Goal: Task Accomplishment & Management: Use online tool/utility

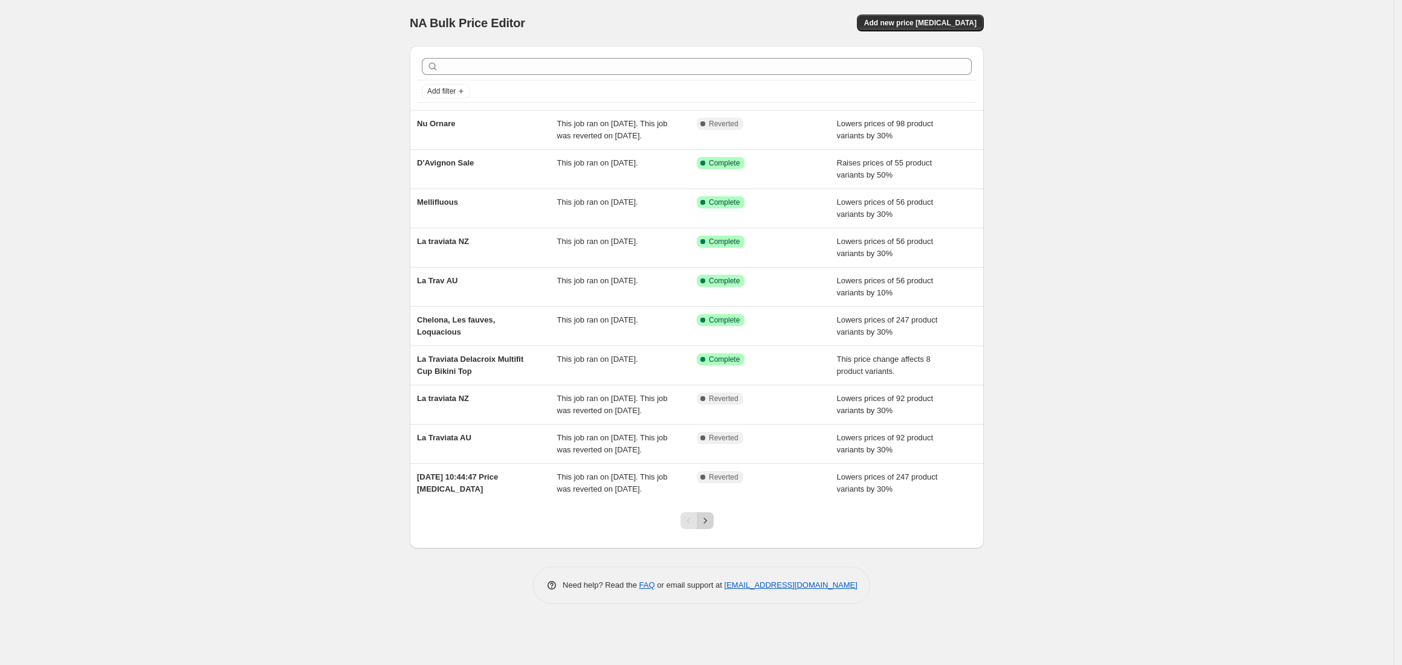
click at [705, 527] on icon "Next" at bounding box center [705, 521] width 12 height 12
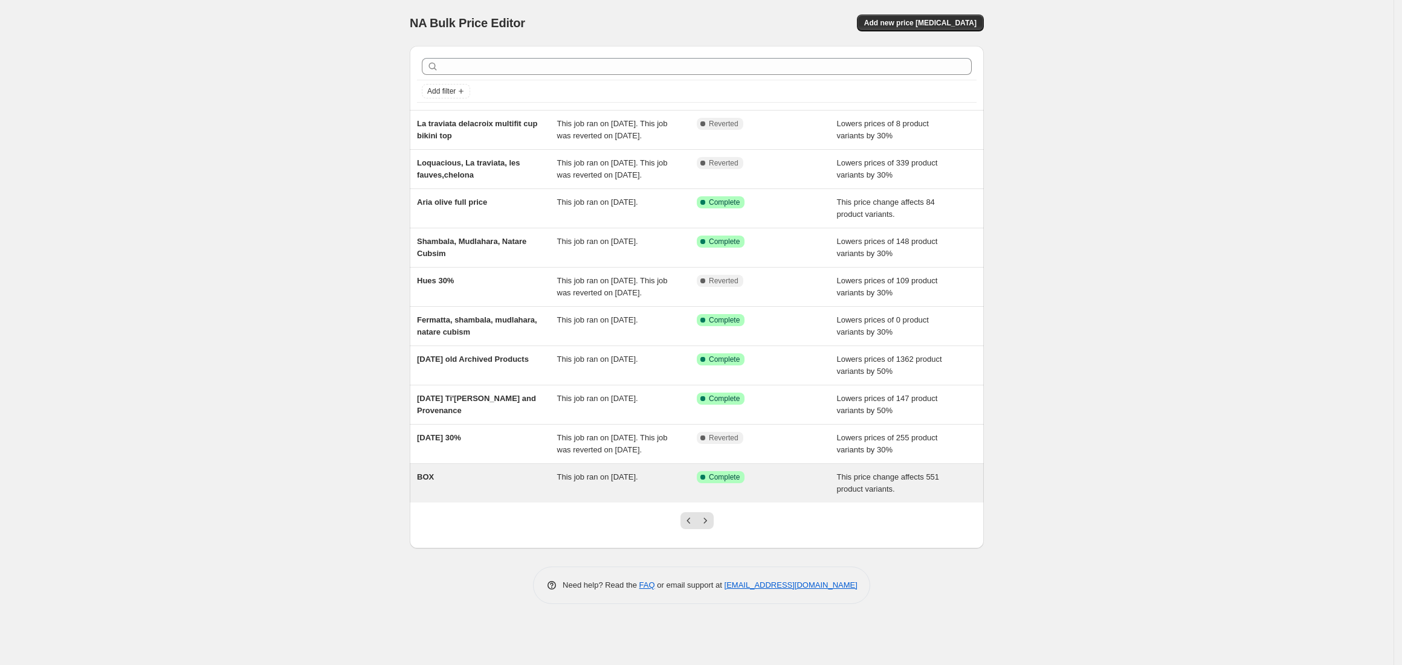
click at [486, 496] on div "BOX" at bounding box center [487, 483] width 140 height 24
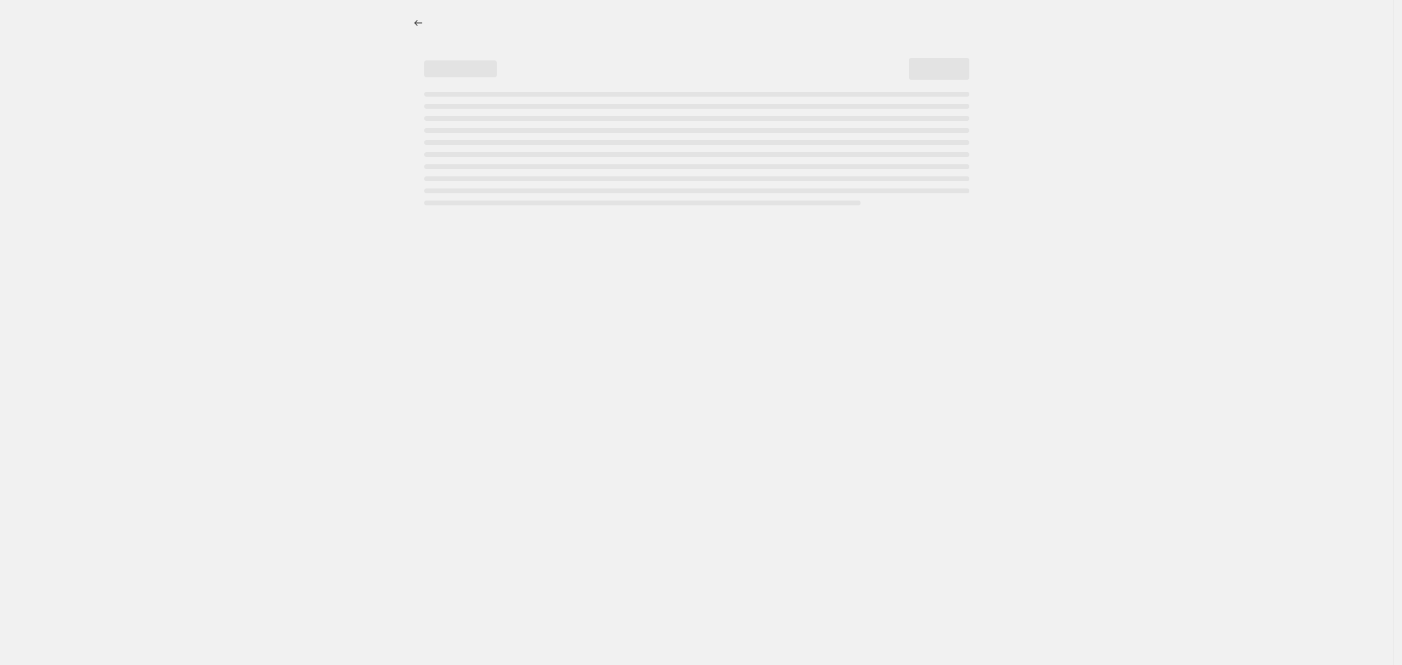
select select "ecap"
select select "no_change"
select select "tag"
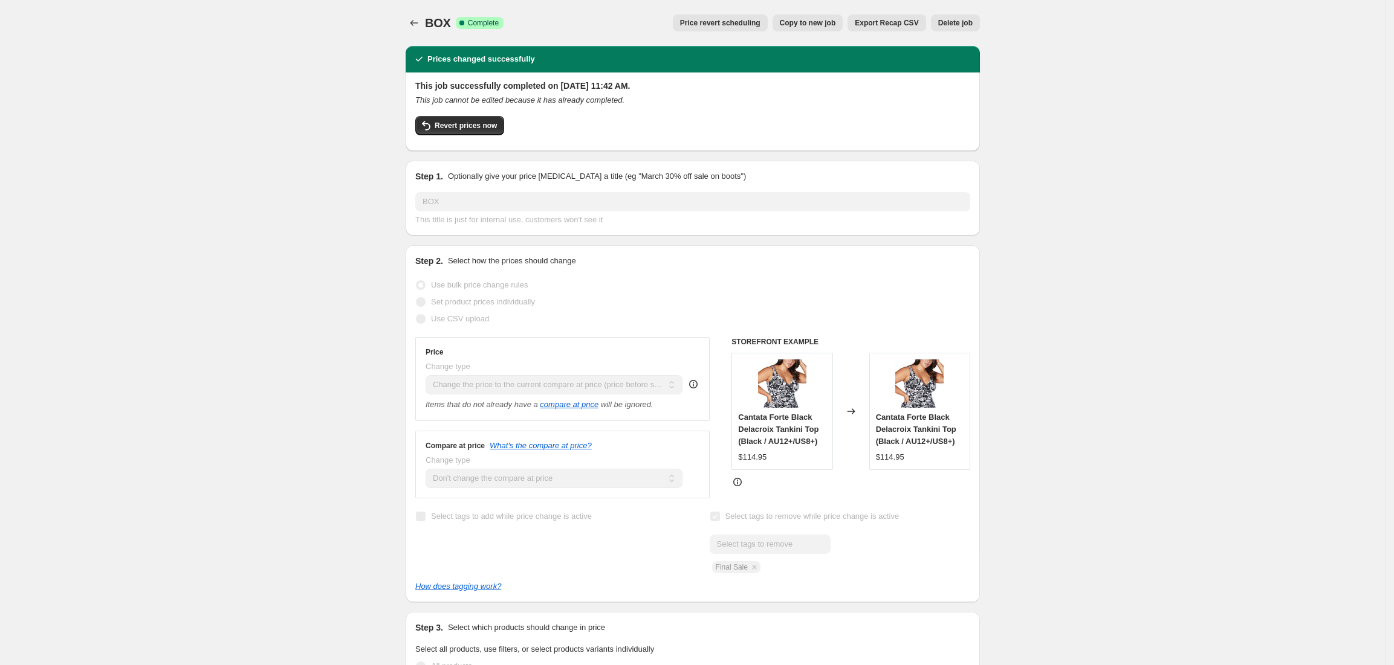
drag, startPoint x: 124, startPoint y: 31, endPoint x: 409, endPoint y: 18, distance: 285.0
click at [419, 25] on icon "Price change jobs" at bounding box center [414, 23] width 12 height 12
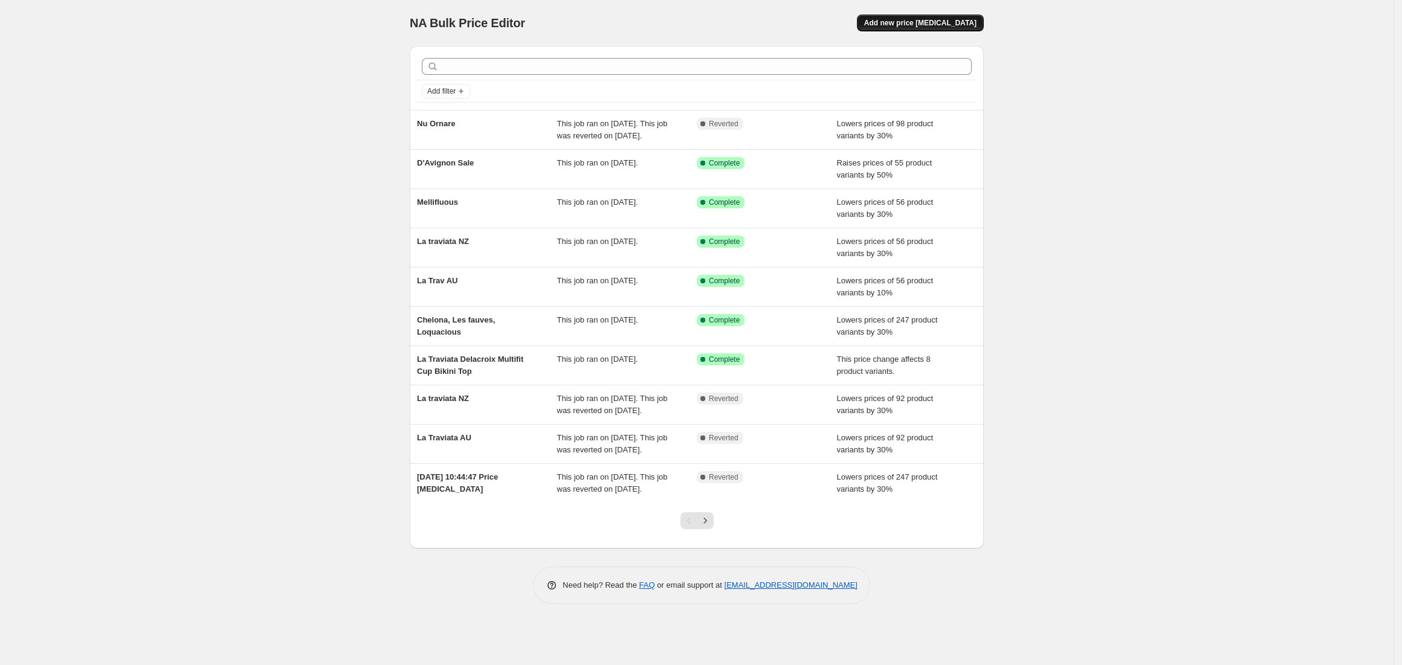
click at [936, 25] on span "Add new price [MEDICAL_DATA]" at bounding box center [920, 23] width 112 height 10
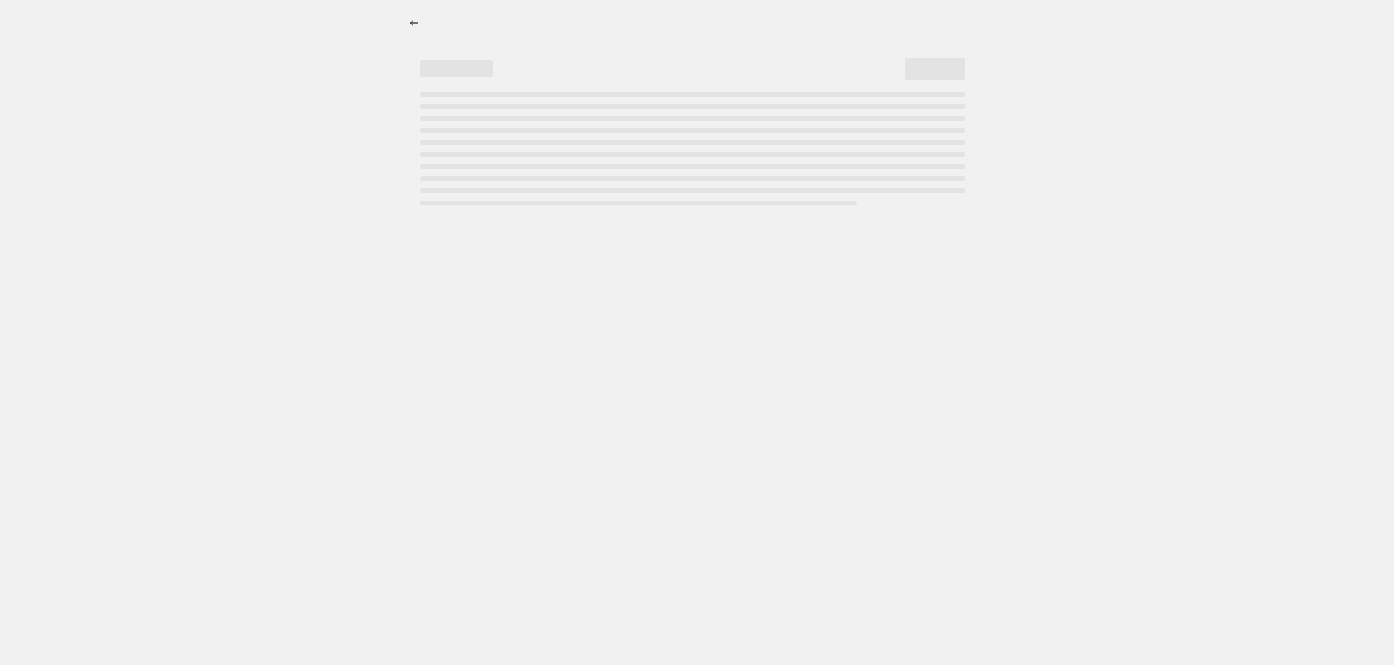
select select "percentage"
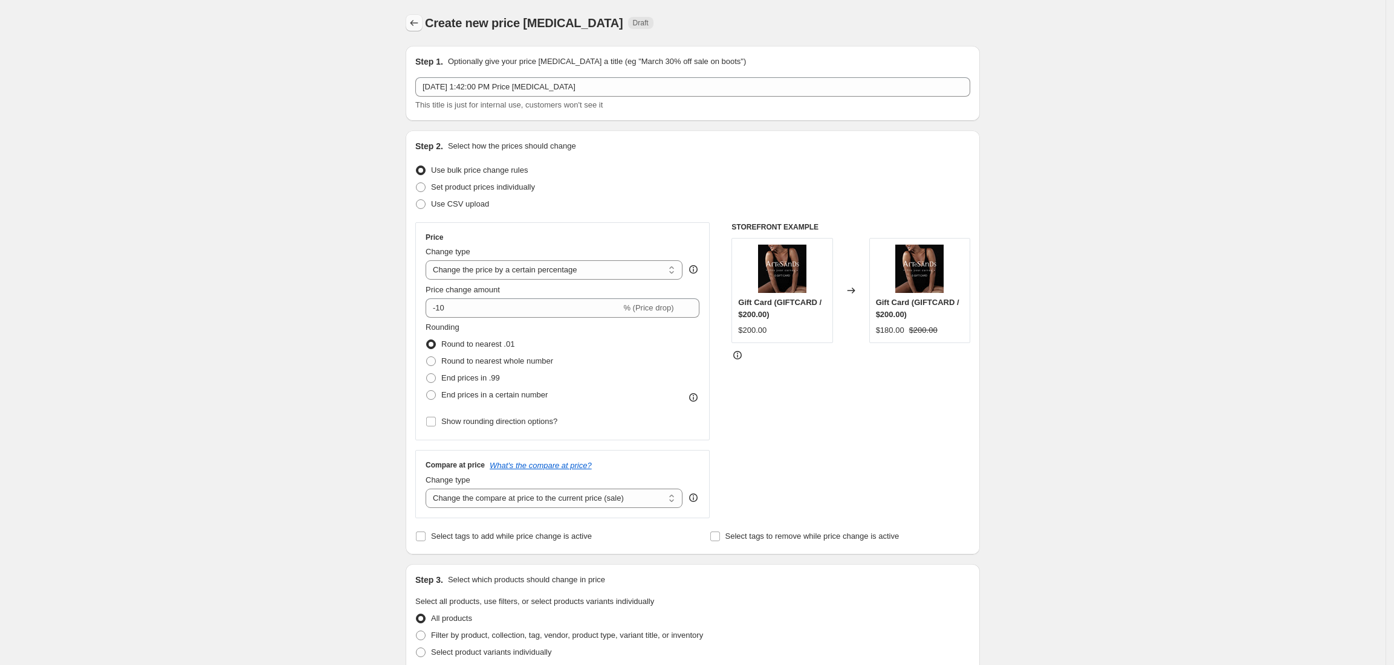
click at [416, 27] on icon "Price change jobs" at bounding box center [414, 23] width 12 height 12
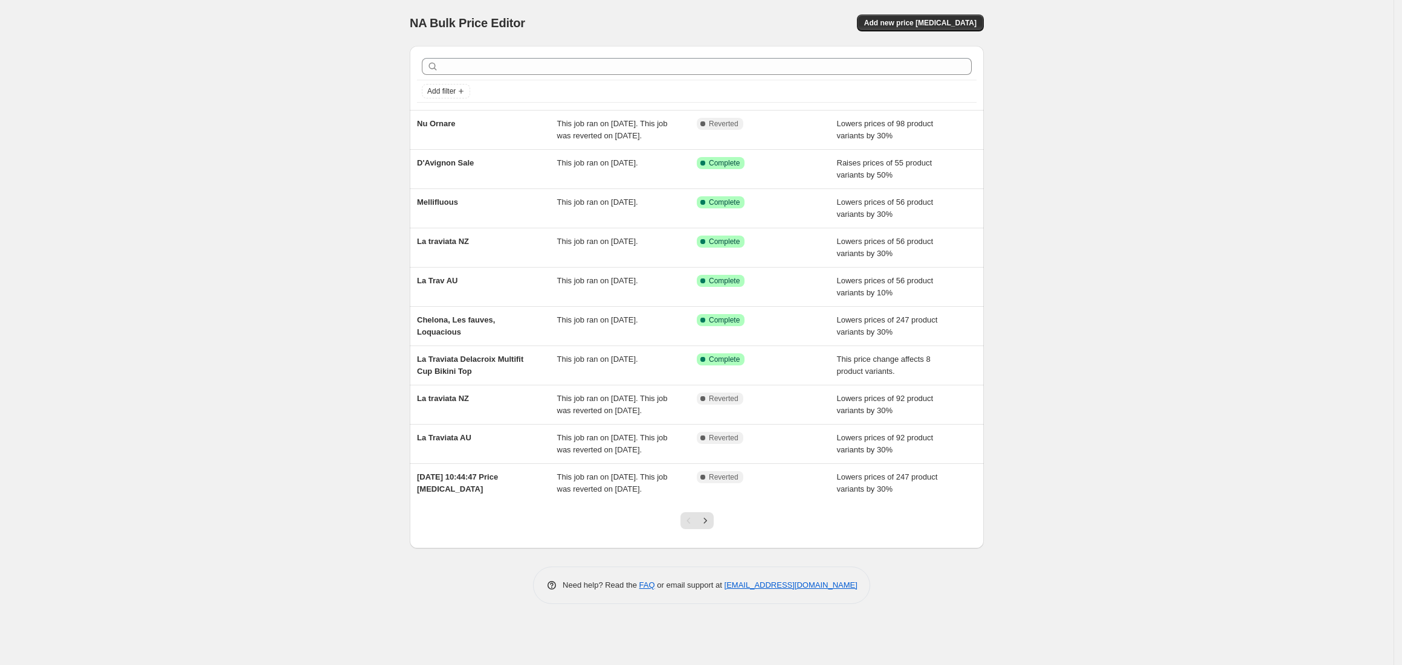
drag, startPoint x: 612, startPoint y: 501, endPoint x: 719, endPoint y: 537, distance: 113.0
click at [719, 537] on div at bounding box center [697, 526] width 49 height 46
click at [704, 527] on icon "Next" at bounding box center [705, 521] width 12 height 12
